Goal: Check status: Check status

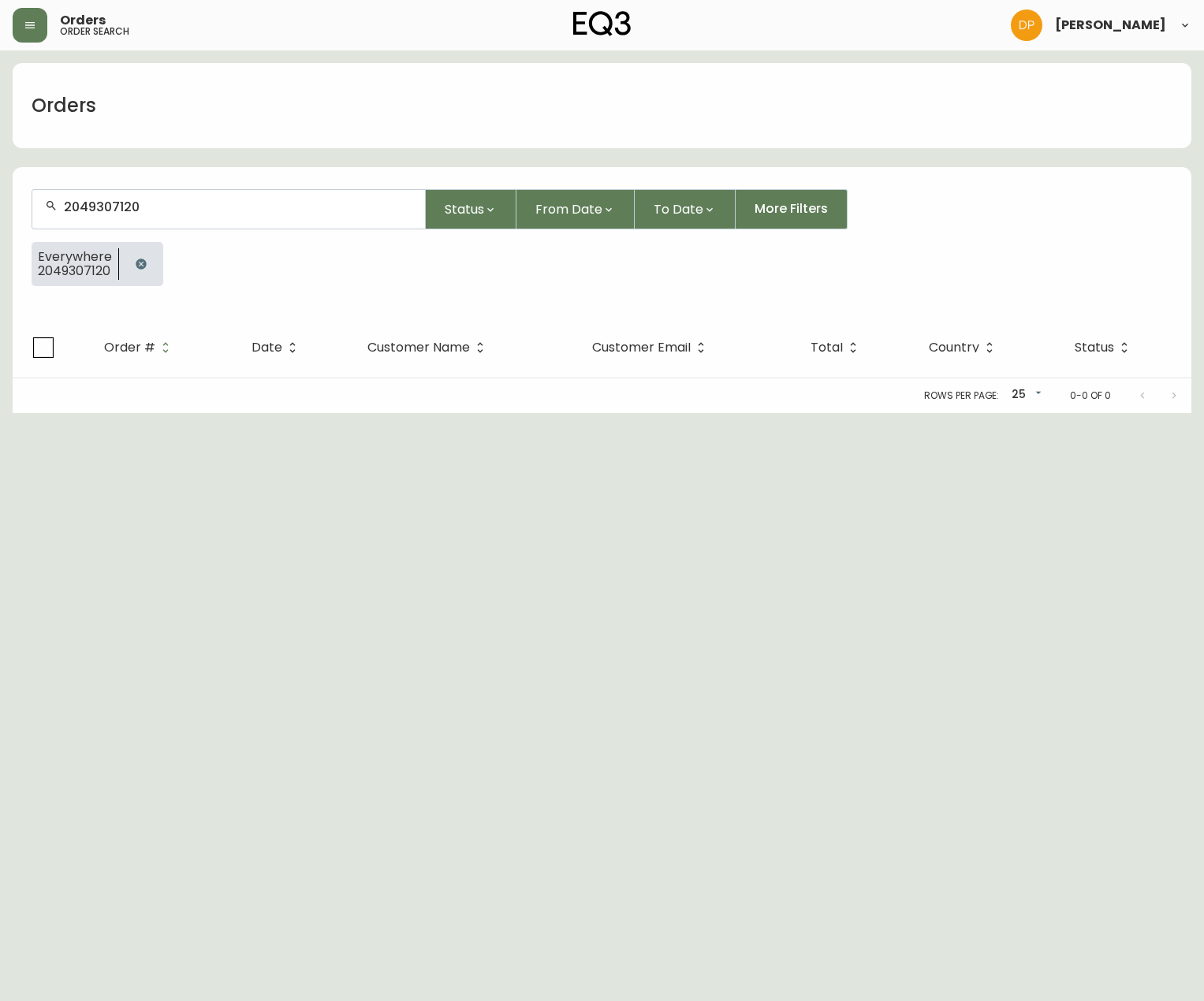
click at [116, 146] on div "Orders" at bounding box center [602, 105] width 1179 height 85
drag, startPoint x: 179, startPoint y: 220, endPoint x: 40, endPoint y: 230, distance: 139.4
click at [40, 230] on form "2049307120 Status From Date To Date More Filters Everywhere 2049307120" at bounding box center [602, 244] width 1179 height 147
click at [133, 204] on input "2049307120" at bounding box center [238, 207] width 349 height 15
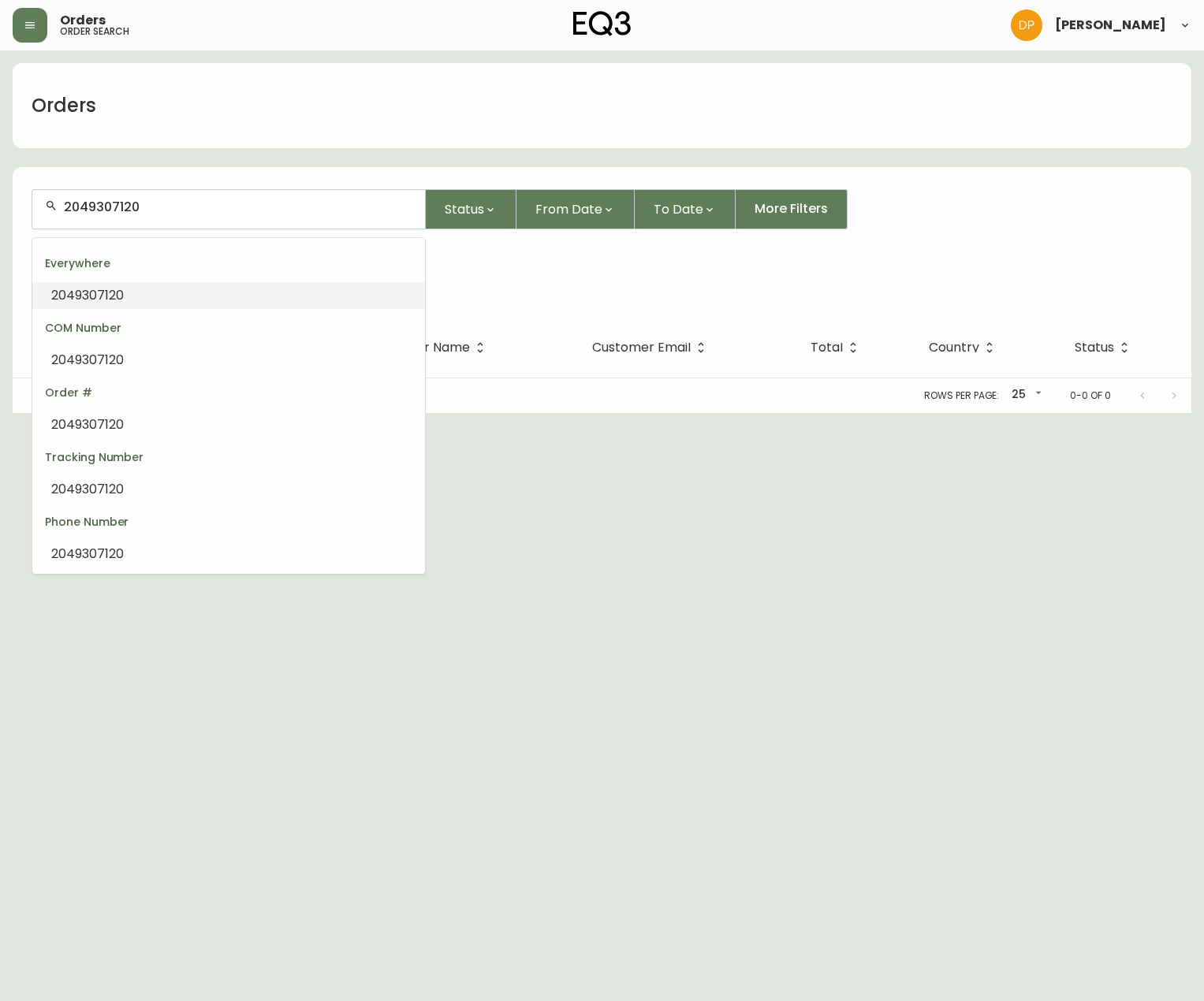
paste input "42296558"
type input "242296558"
click at [76, 214] on div at bounding box center [229, 209] width 393 height 39
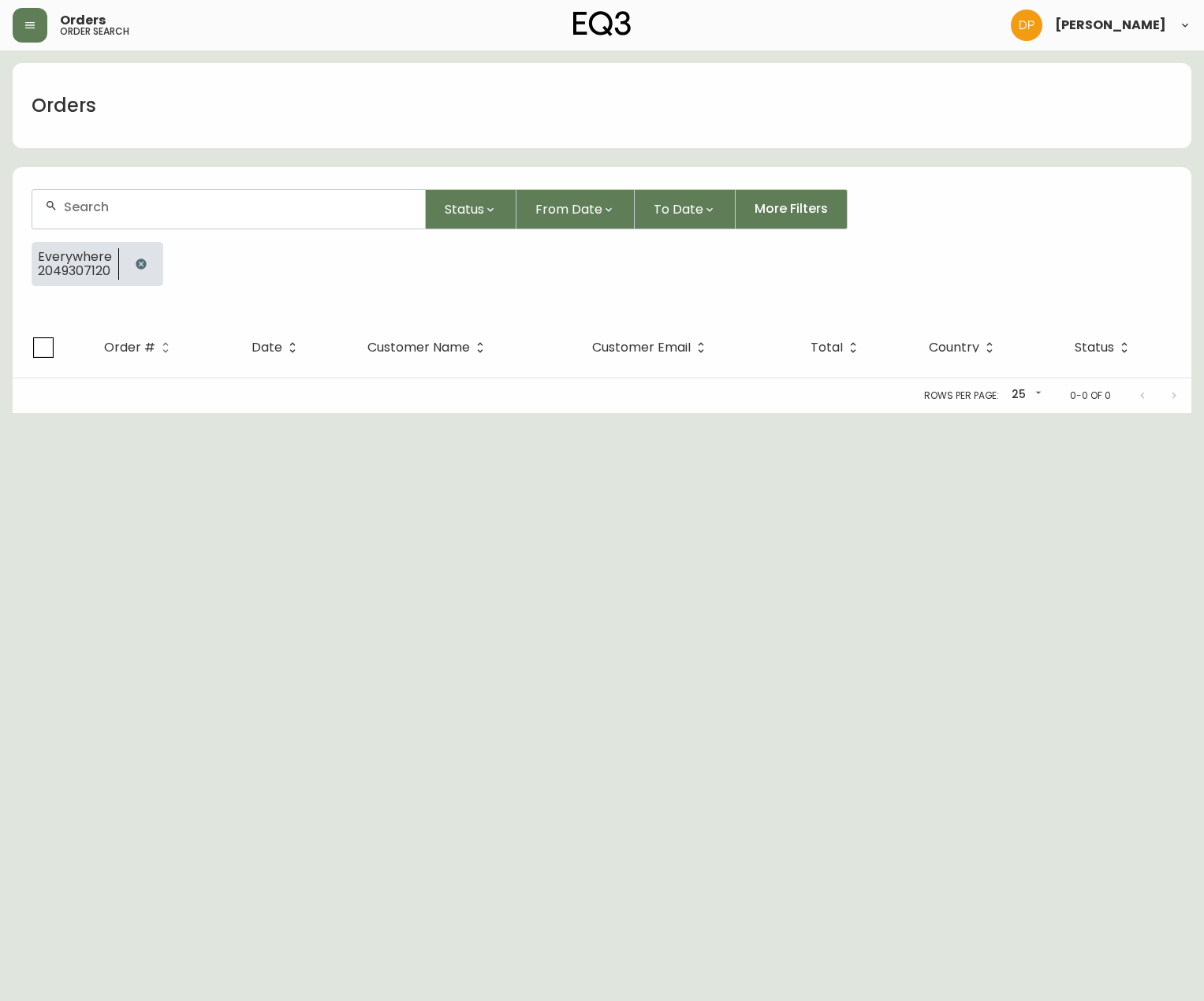
click at [561, 298] on div "Everywhere 2049307120" at bounding box center [602, 270] width 1141 height 57
click at [141, 266] on icon "button" at bounding box center [141, 264] width 11 height 11
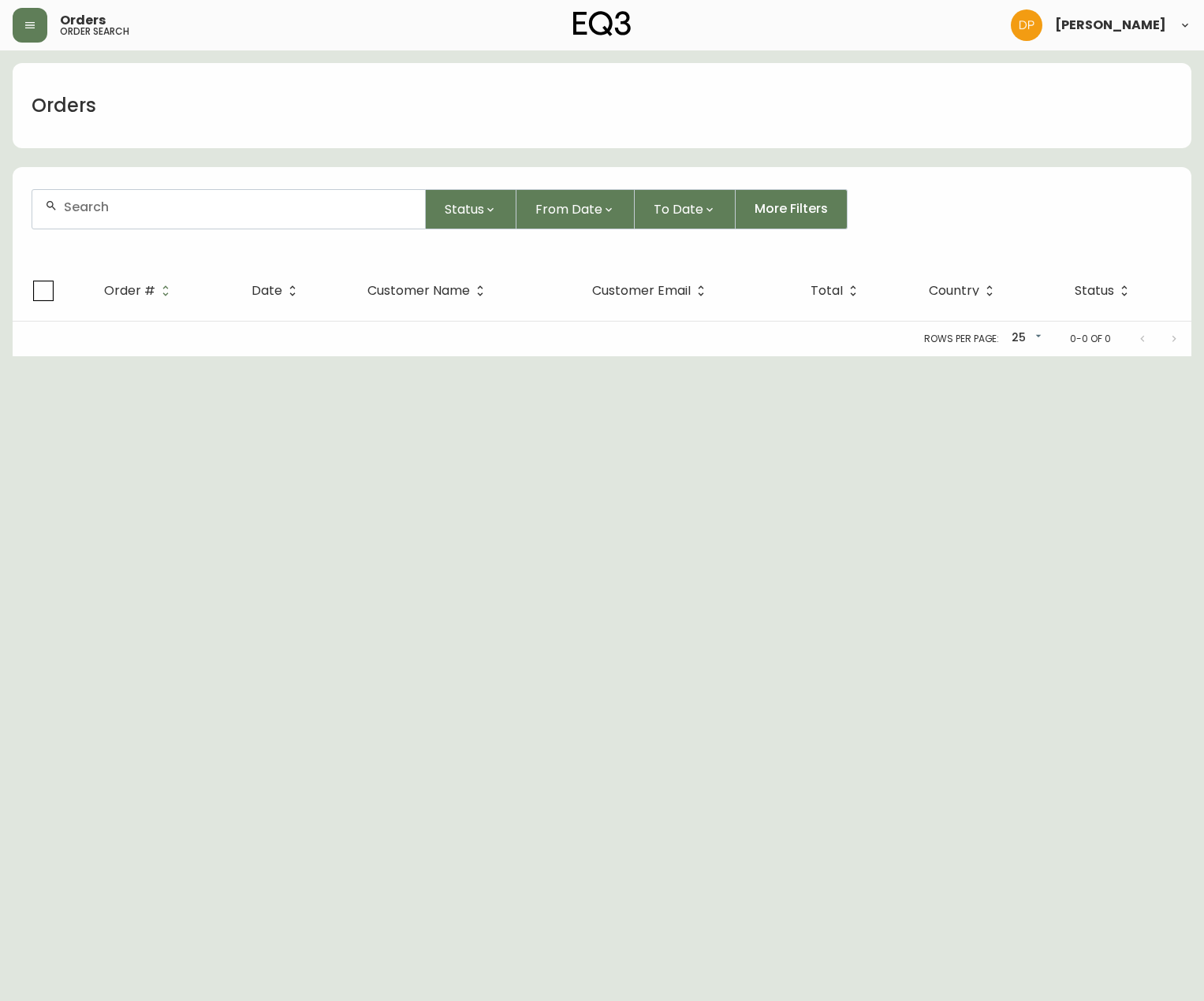
click at [126, 223] on div at bounding box center [229, 209] width 393 height 39
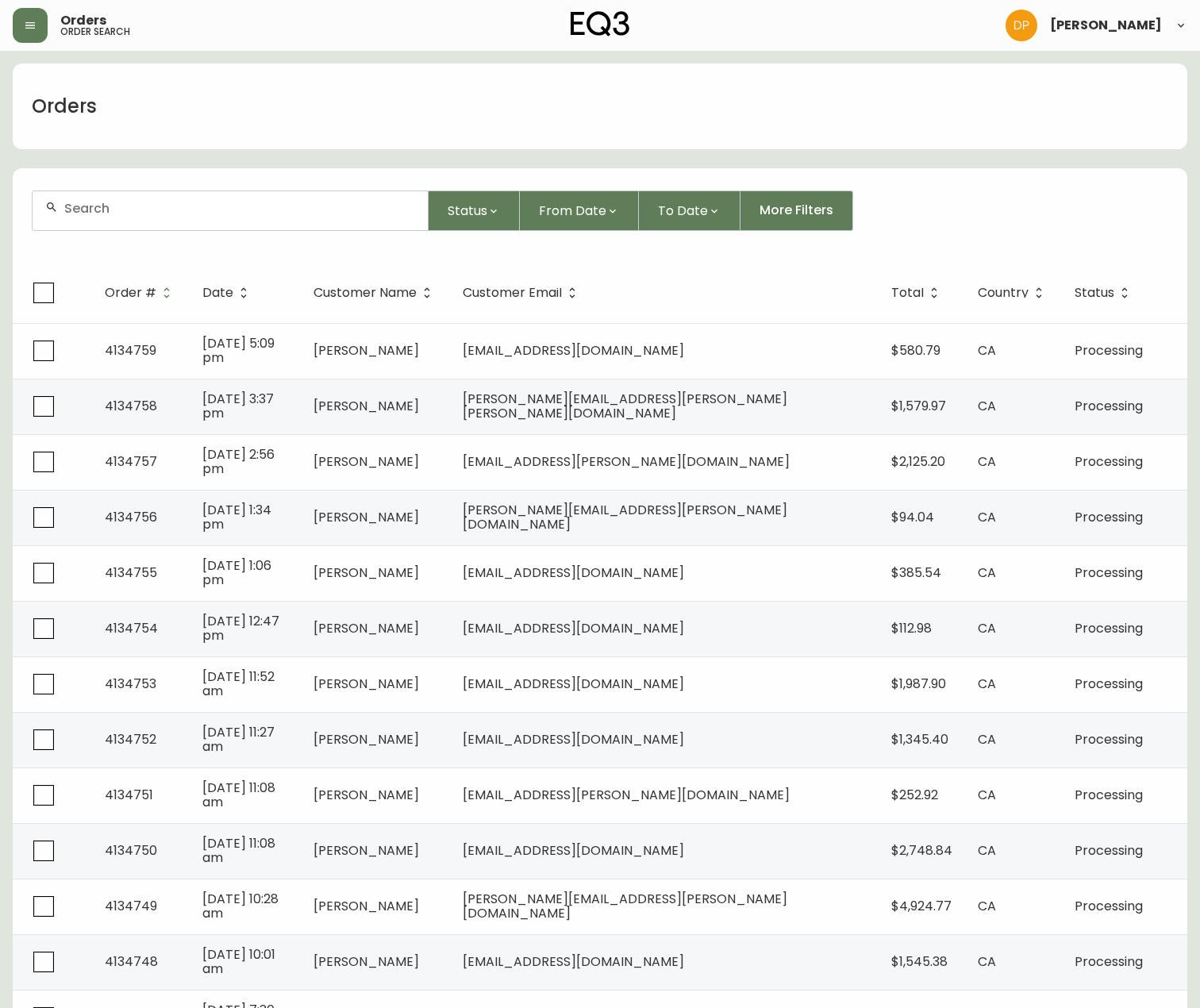
paste input "242296558"
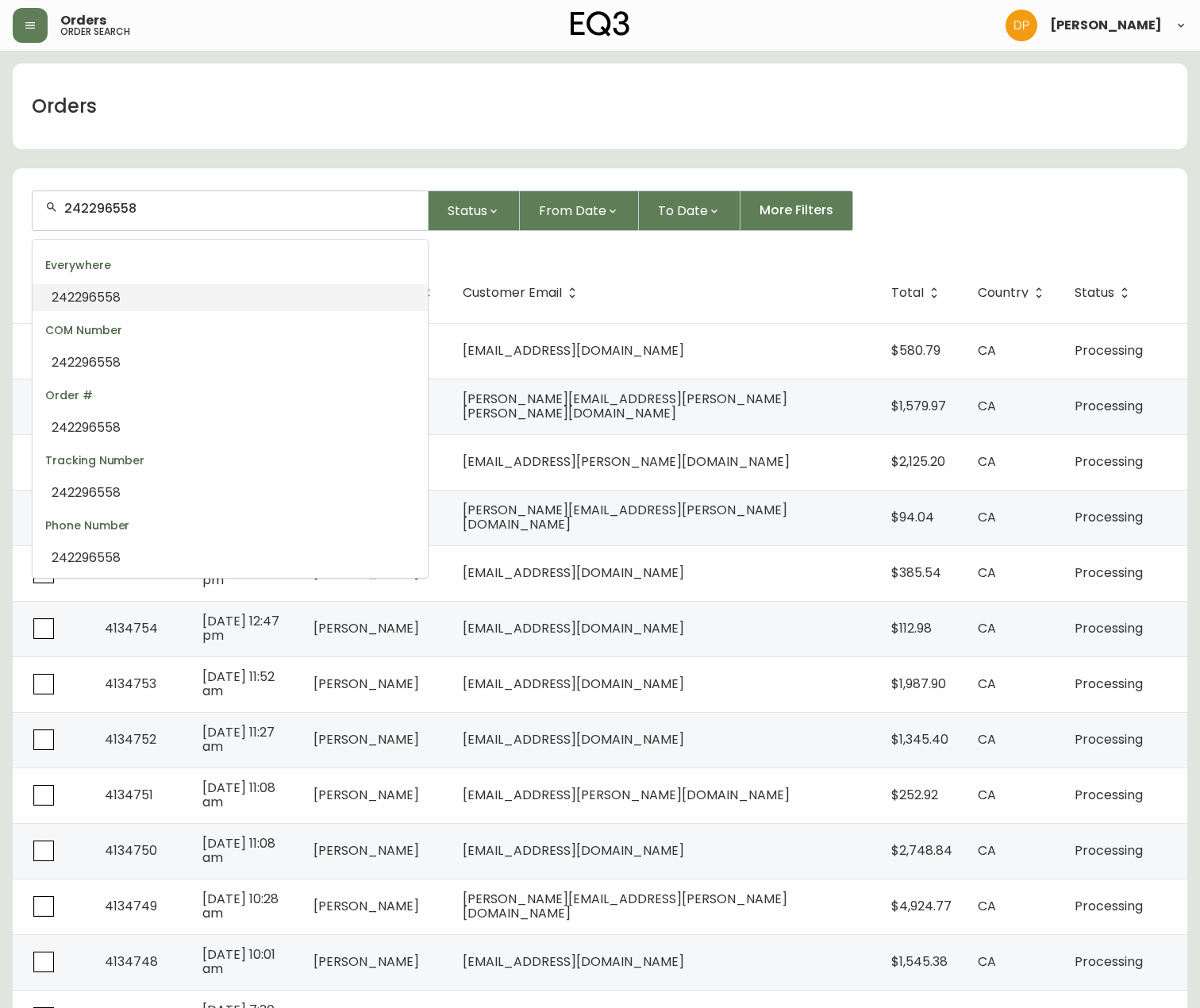
click at [76, 215] on input "242296558" at bounding box center [239, 208] width 351 height 15
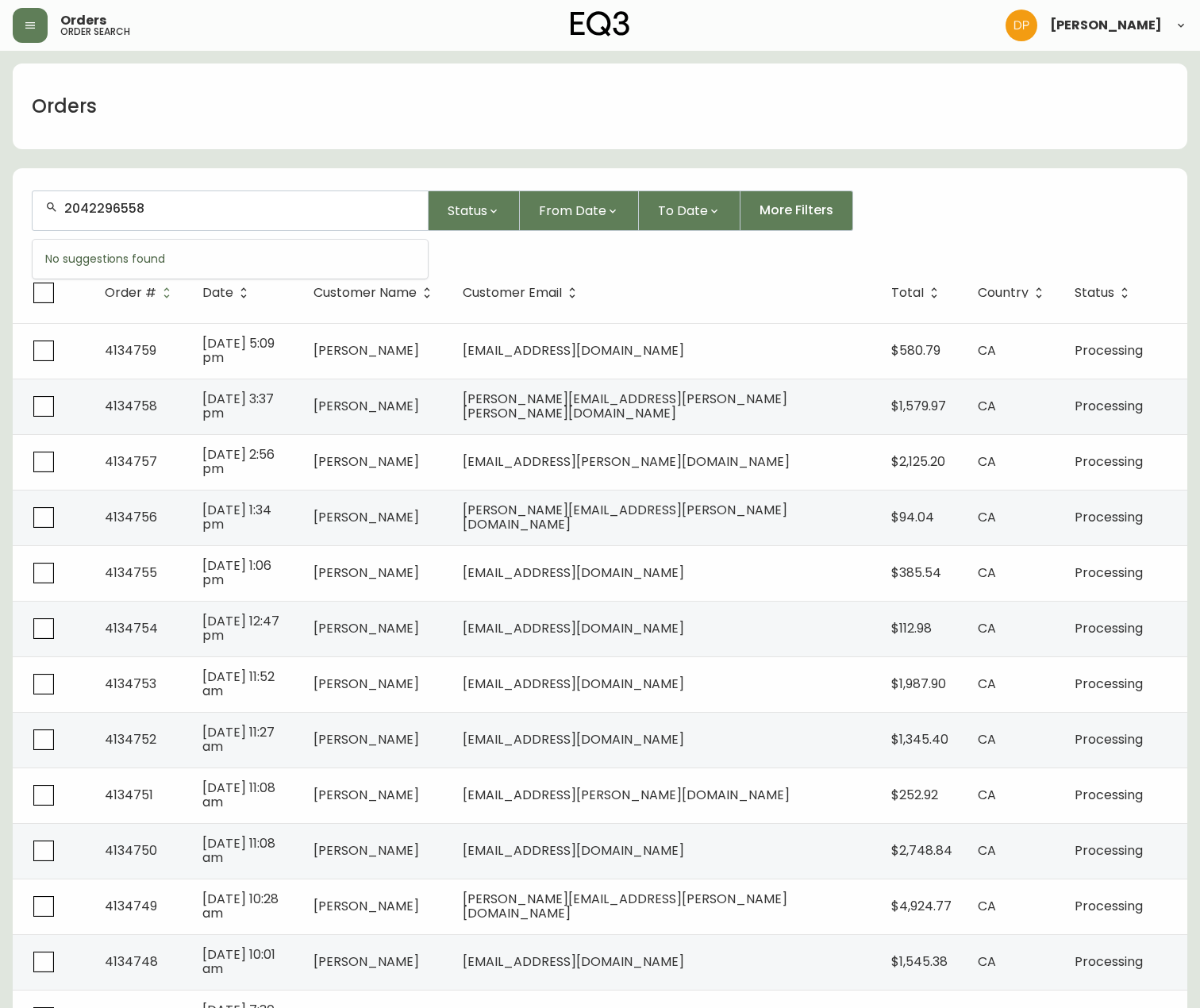
type input "2042296558"
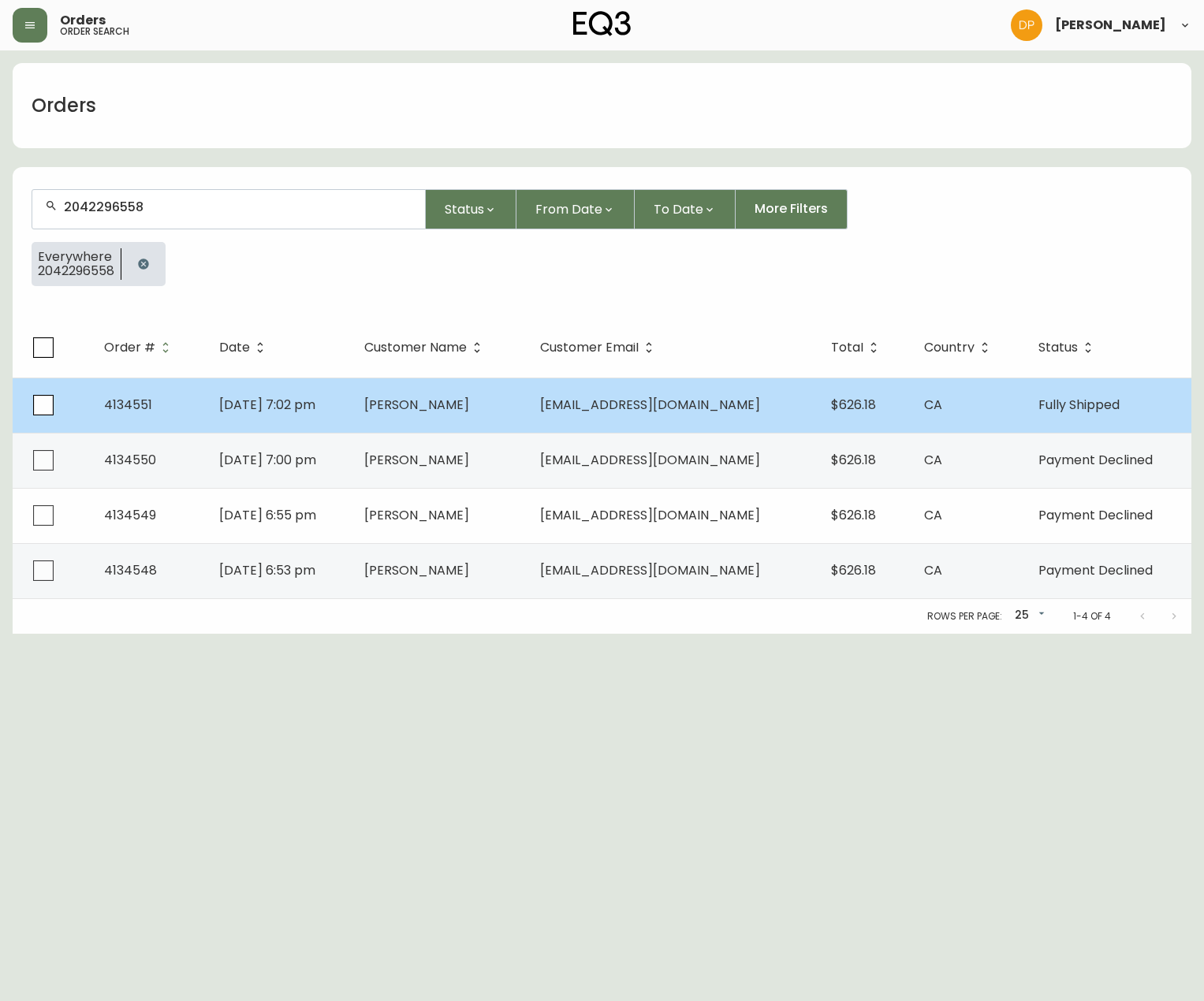
click at [341, 414] on td "[DATE] 7:02 pm" at bounding box center [278, 405] width 145 height 55
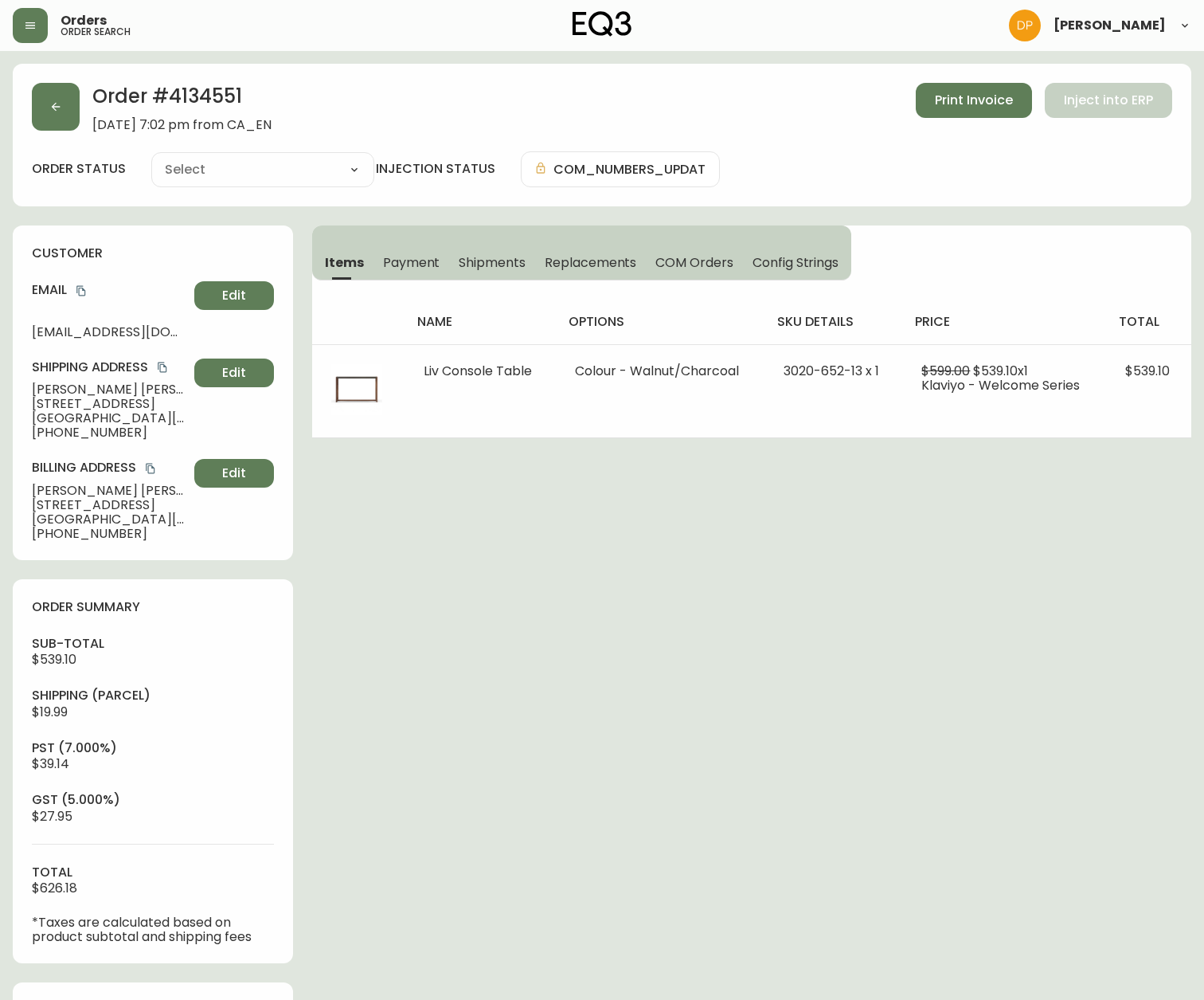
type input "Fully Shipped"
select select "FULLY_SHIPPED"
click at [217, 96] on h2 "Order # 4134551" at bounding box center [181, 100] width 179 height 35
copy h2 "4134551"
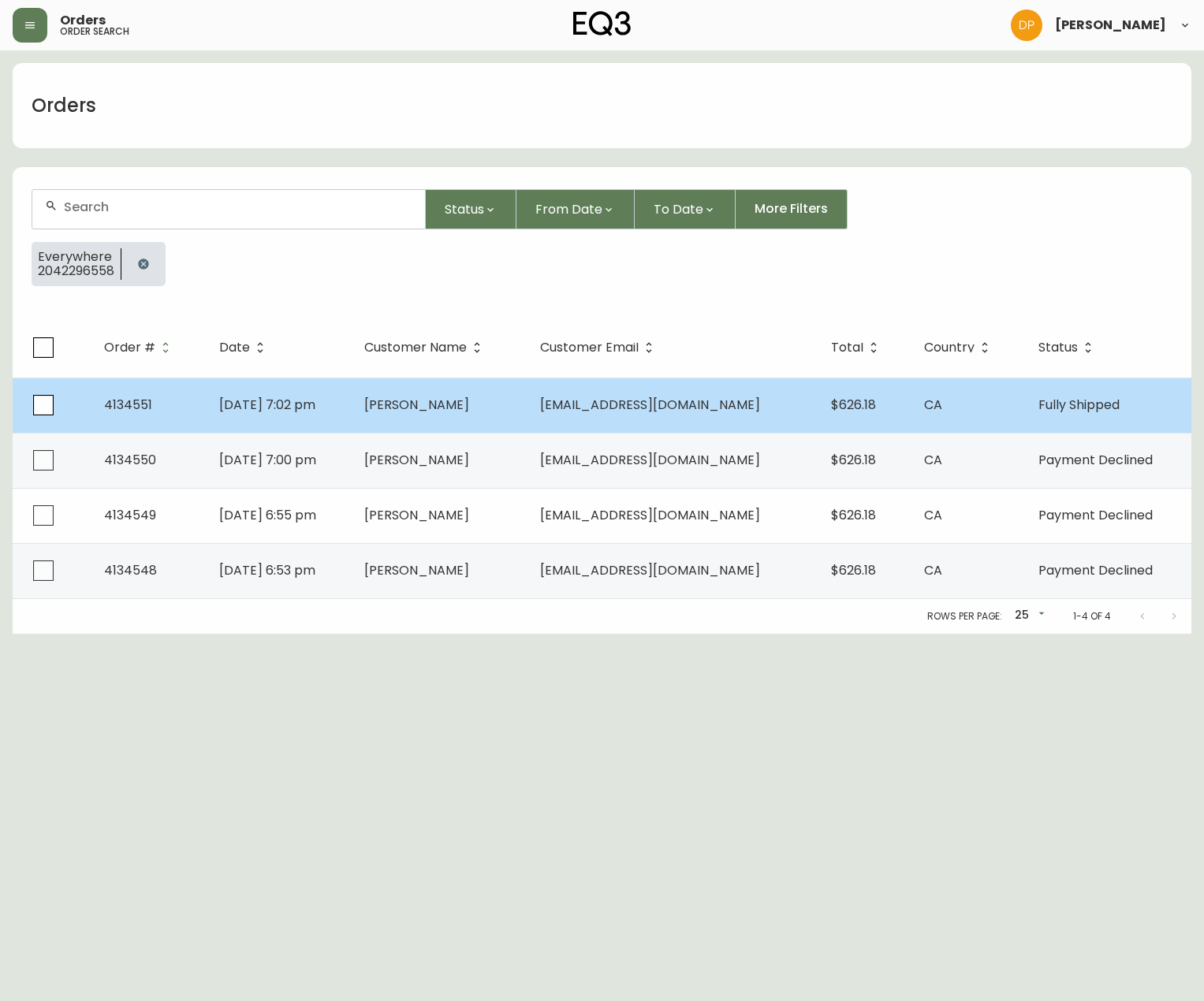
click at [315, 412] on span "[DATE] 7:02 pm" at bounding box center [267, 405] width 96 height 18
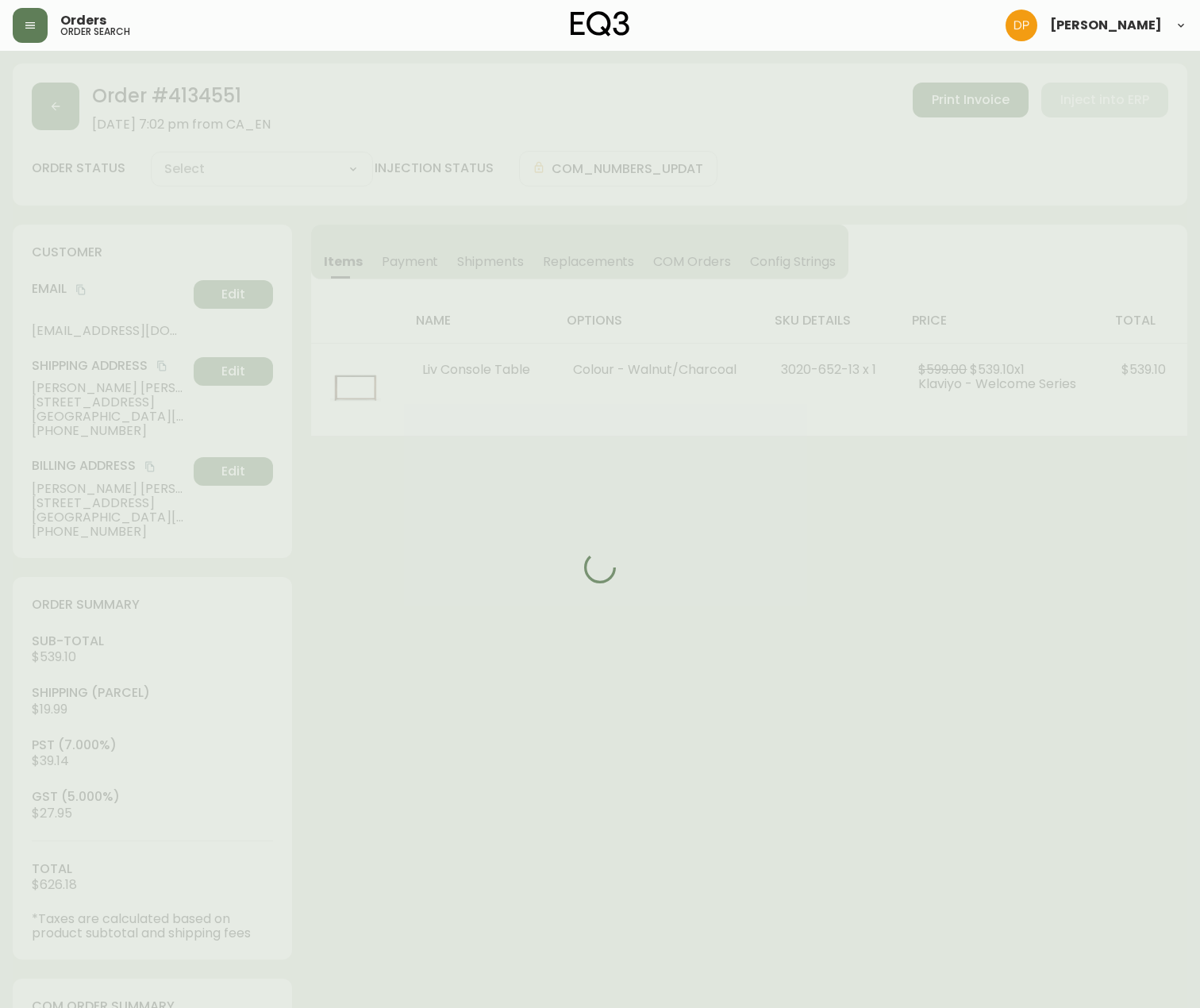
type input "Fully Shipped"
select select "FULLY_SHIPPED"
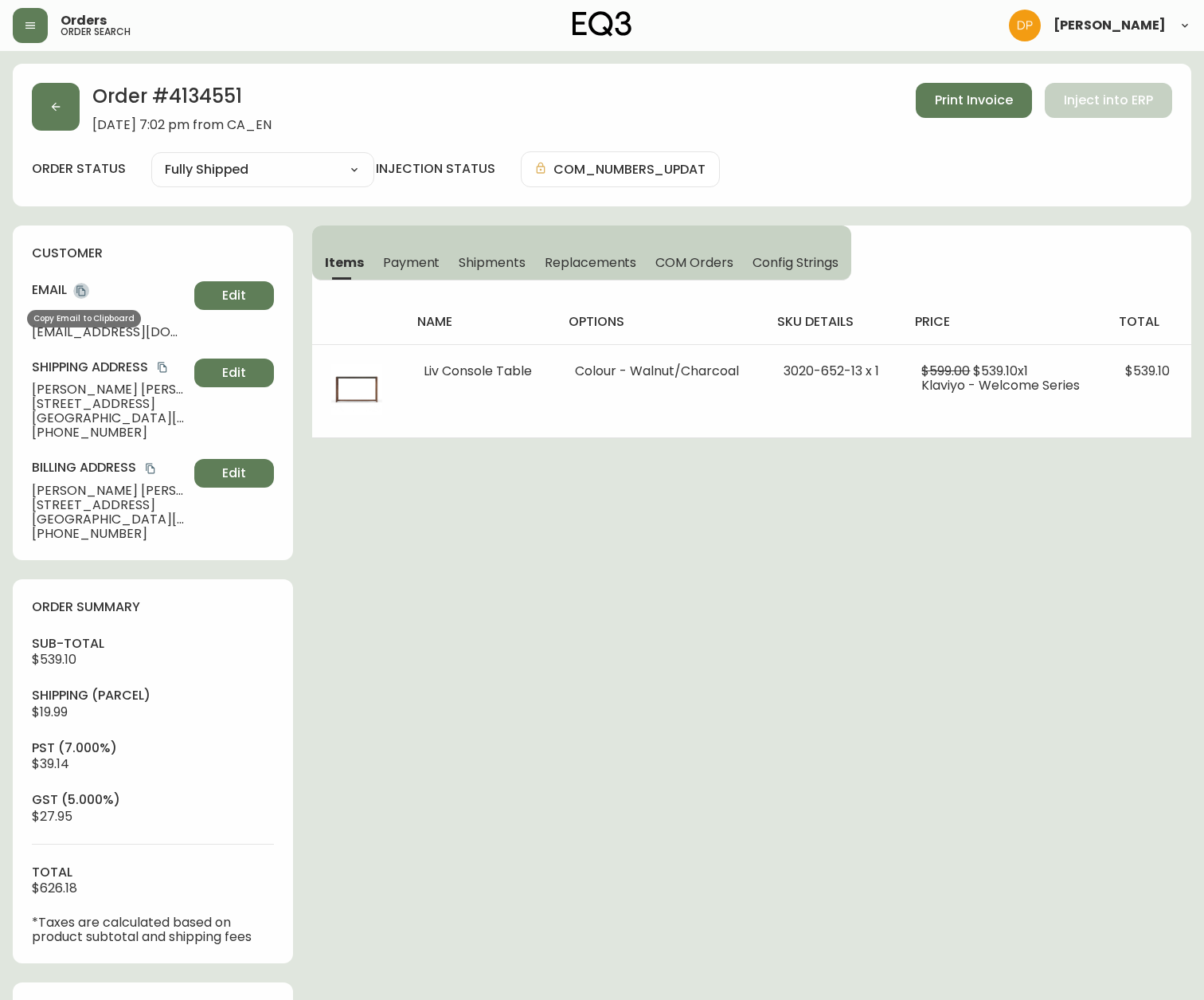
click at [78, 286] on icon "copy" at bounding box center [82, 291] width 11 height 11
